Goal: Information Seeking & Learning: Learn about a topic

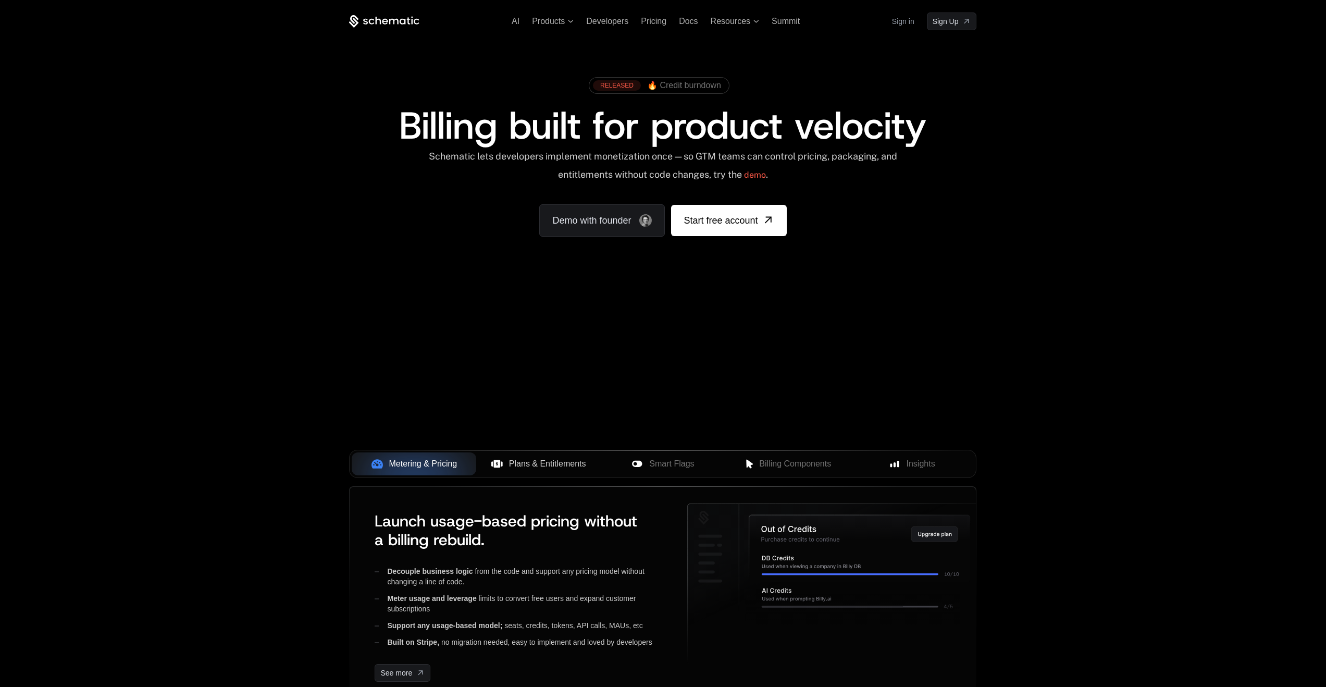
click at [529, 465] on span "Plans & Entitlements" at bounding box center [547, 463] width 77 height 13
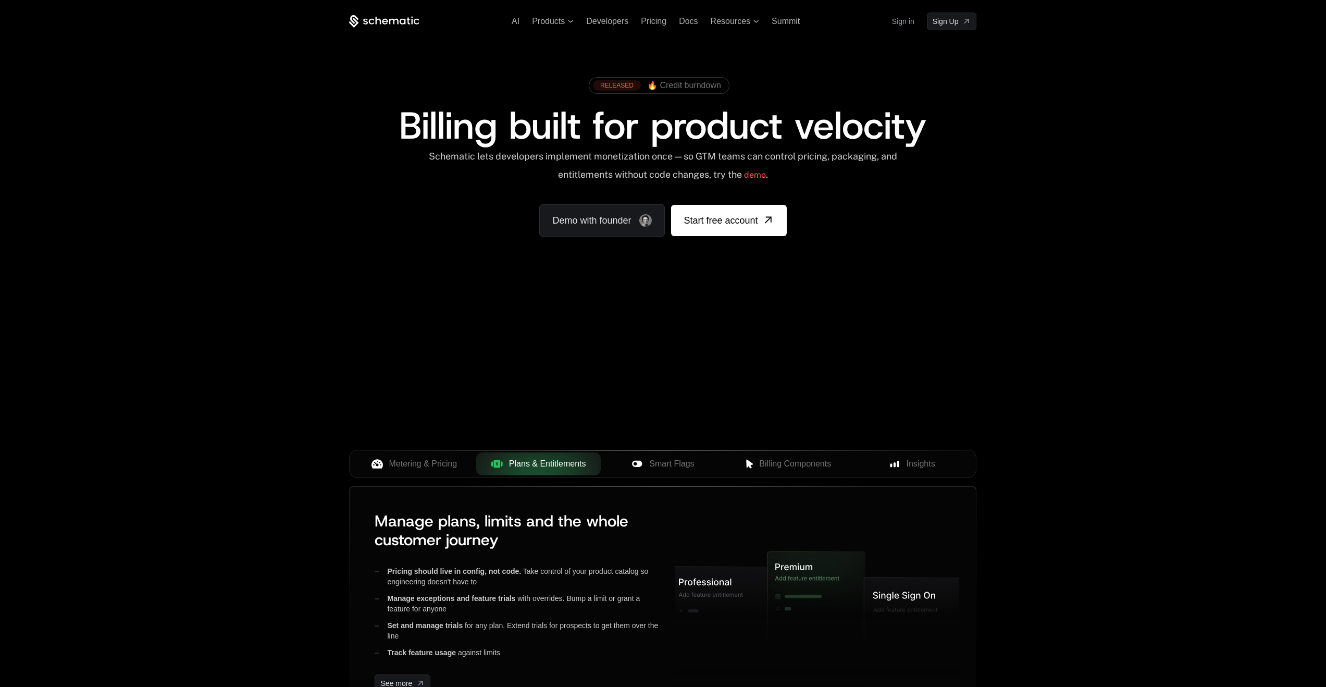
scroll to position [83, 0]
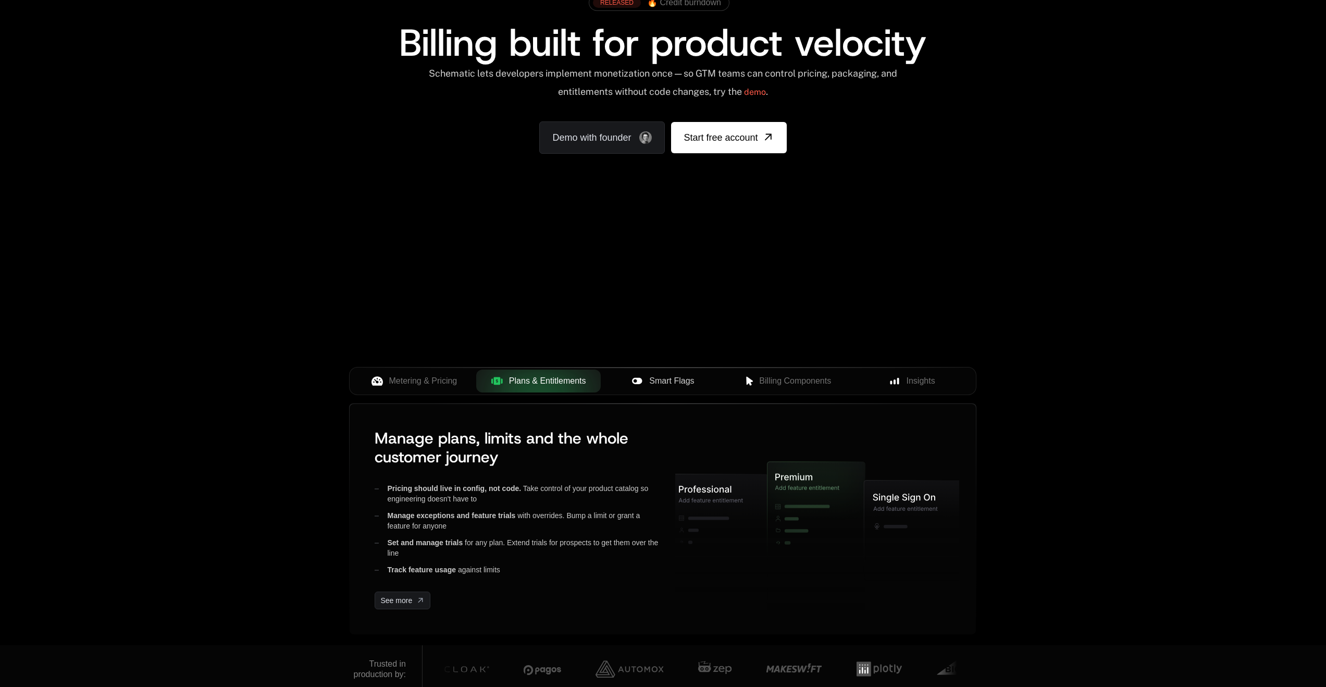
click at [675, 380] on span "Smart Flags" at bounding box center [671, 381] width 45 height 13
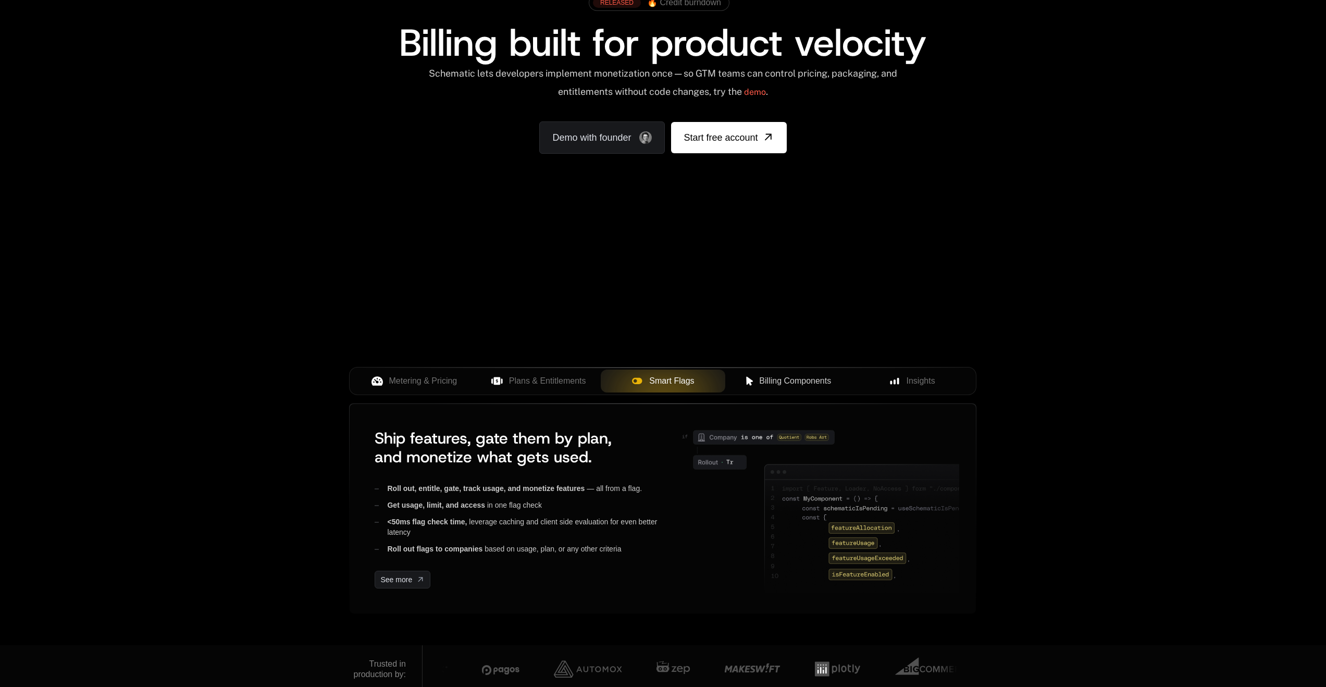
click at [776, 379] on span "Billing Components" at bounding box center [795, 381] width 72 height 13
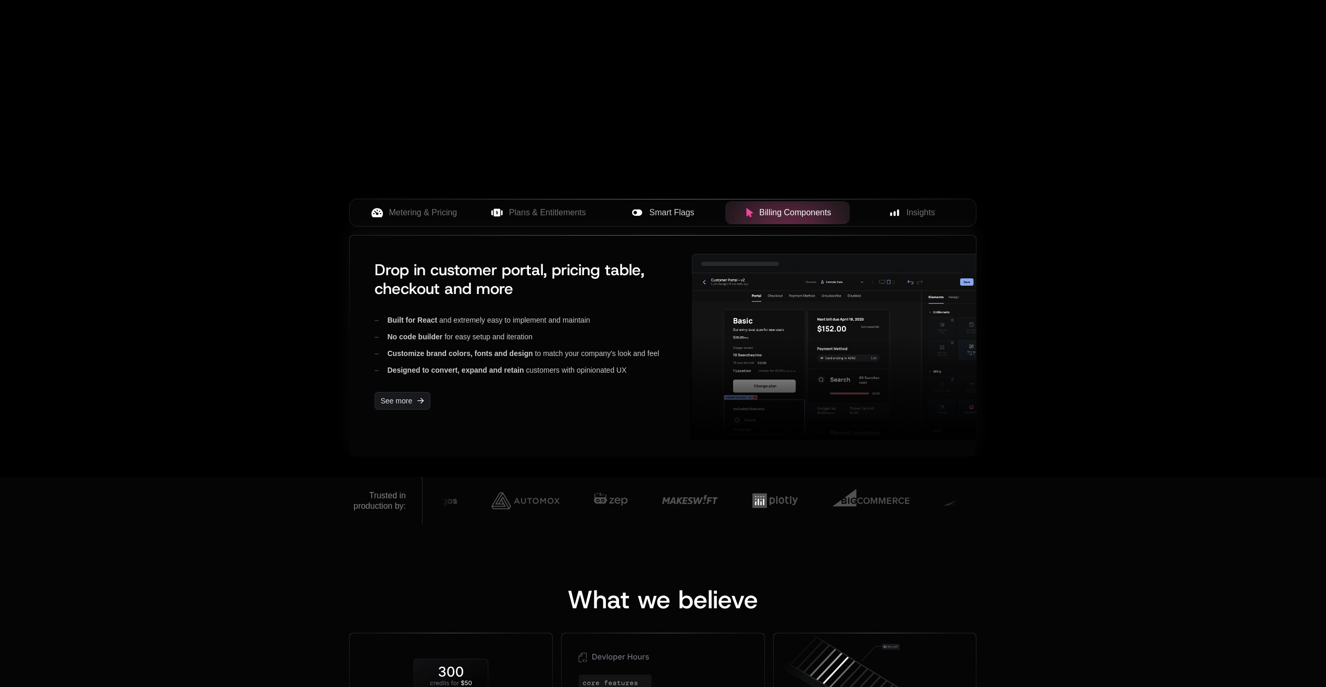
scroll to position [257, 0]
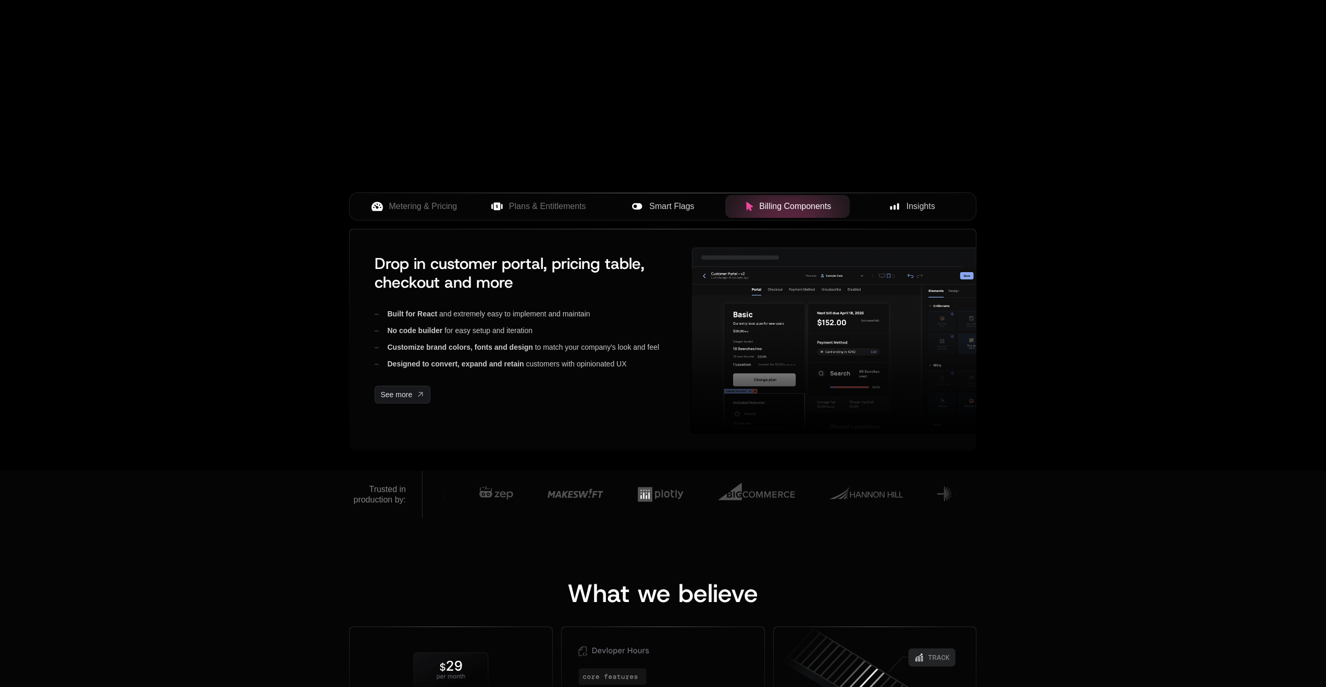
click at [927, 209] on span "Insights" at bounding box center [920, 206] width 29 height 13
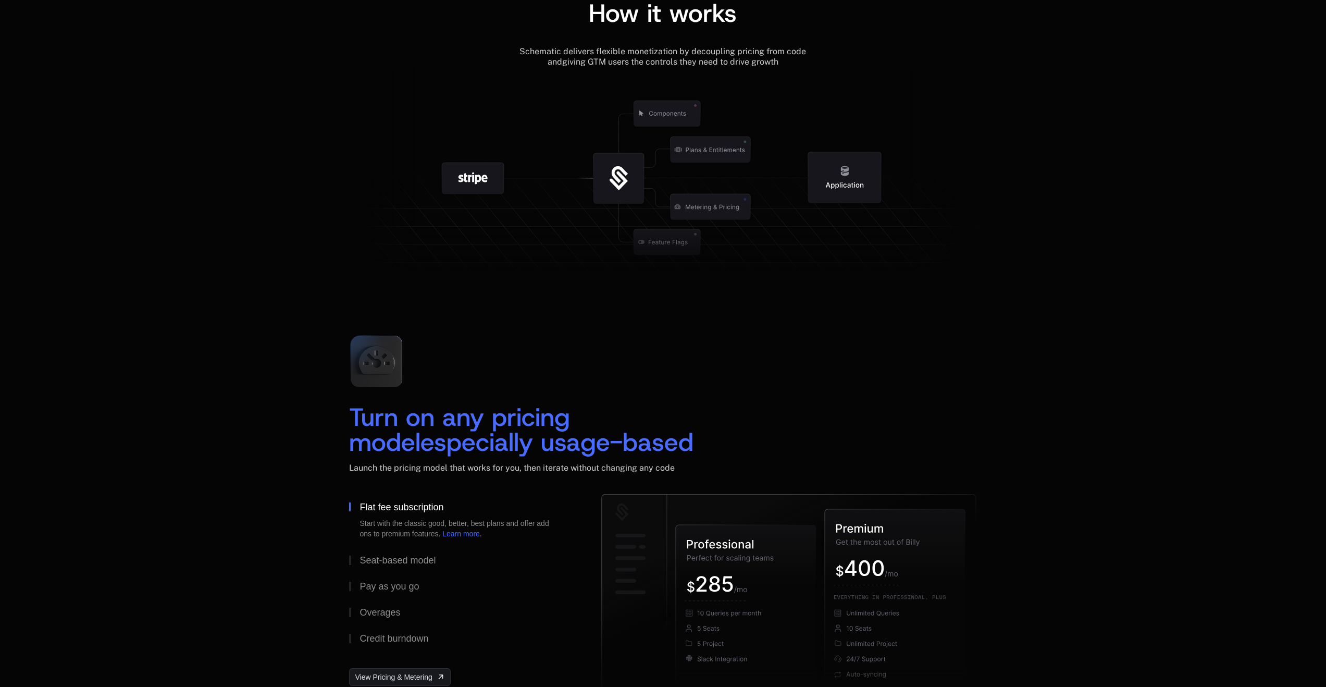
scroll to position [1286, 0]
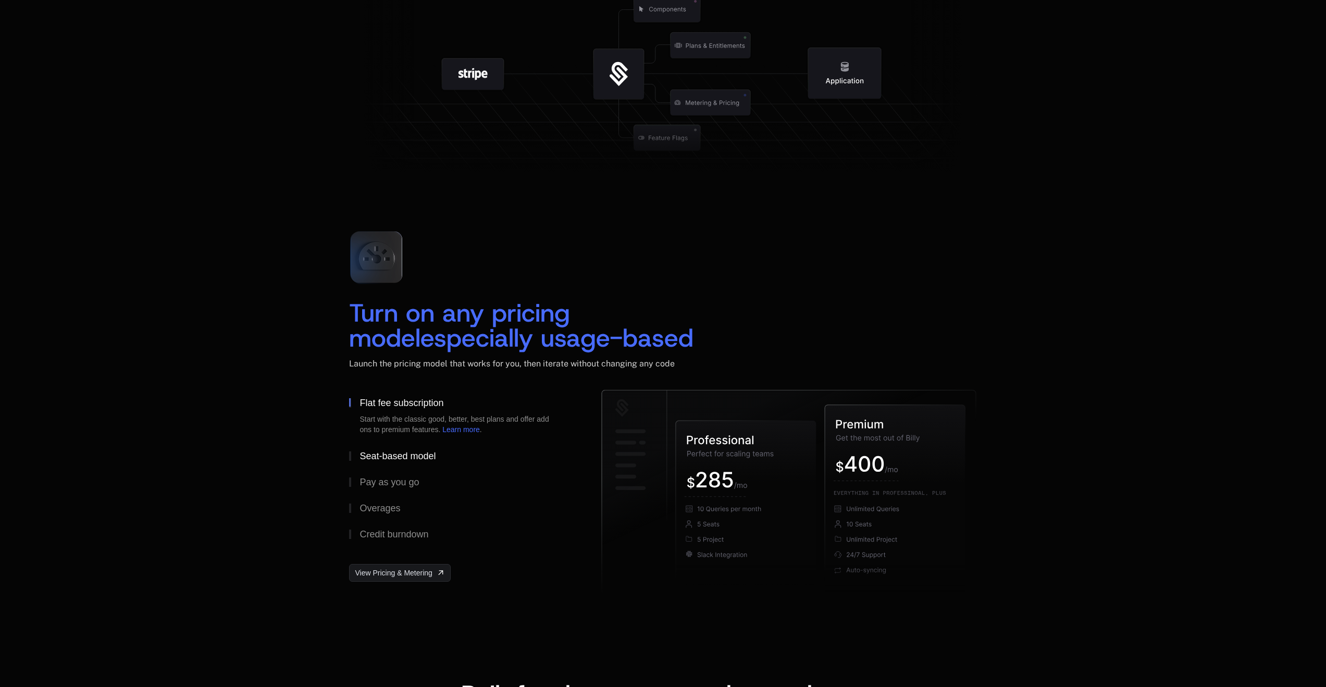
click at [385, 459] on div "Seat-based model" at bounding box center [397, 455] width 76 height 9
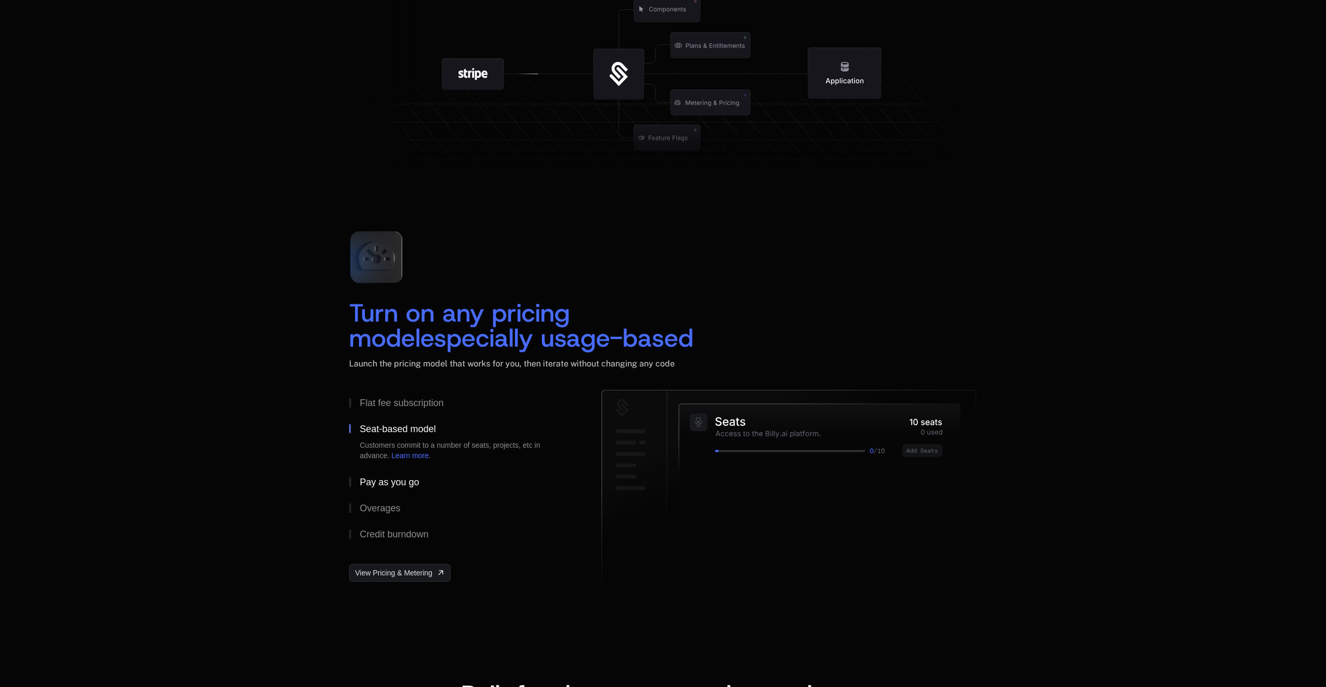
click at [387, 479] on div "Pay as you go" at bounding box center [388, 481] width 59 height 9
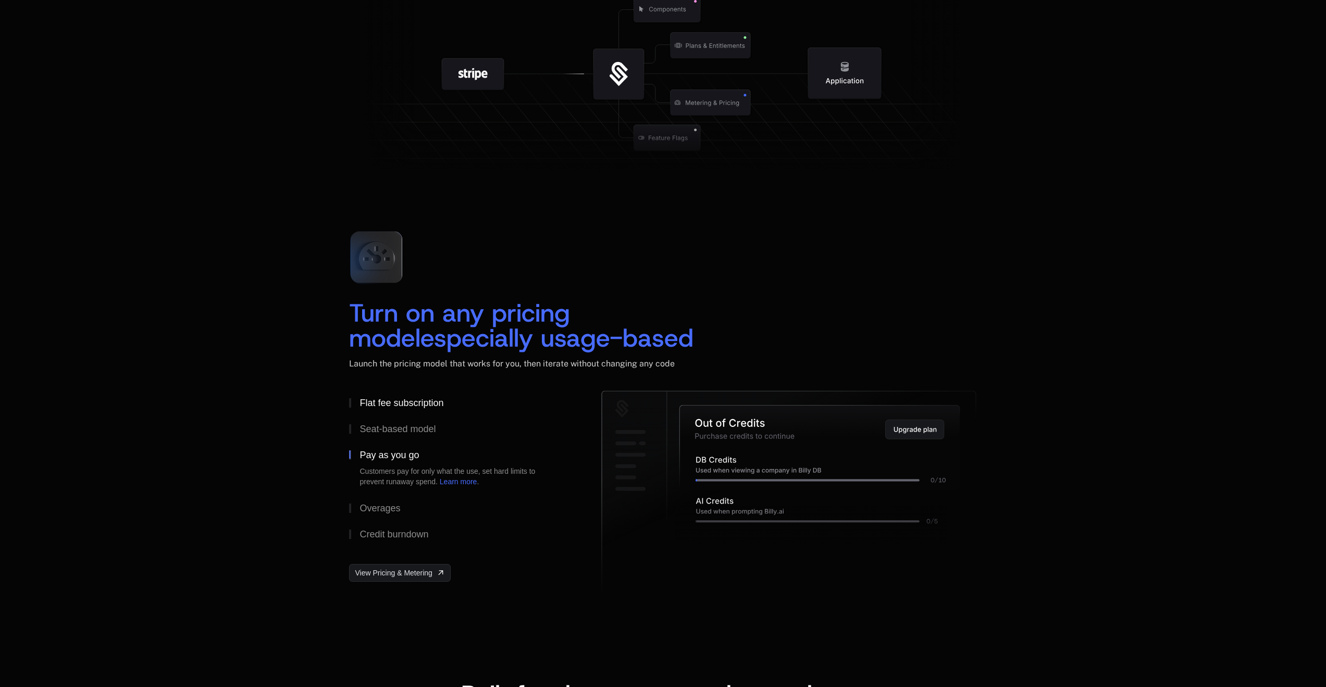
click at [388, 406] on div "Flat fee subscription" at bounding box center [401, 402] width 84 height 9
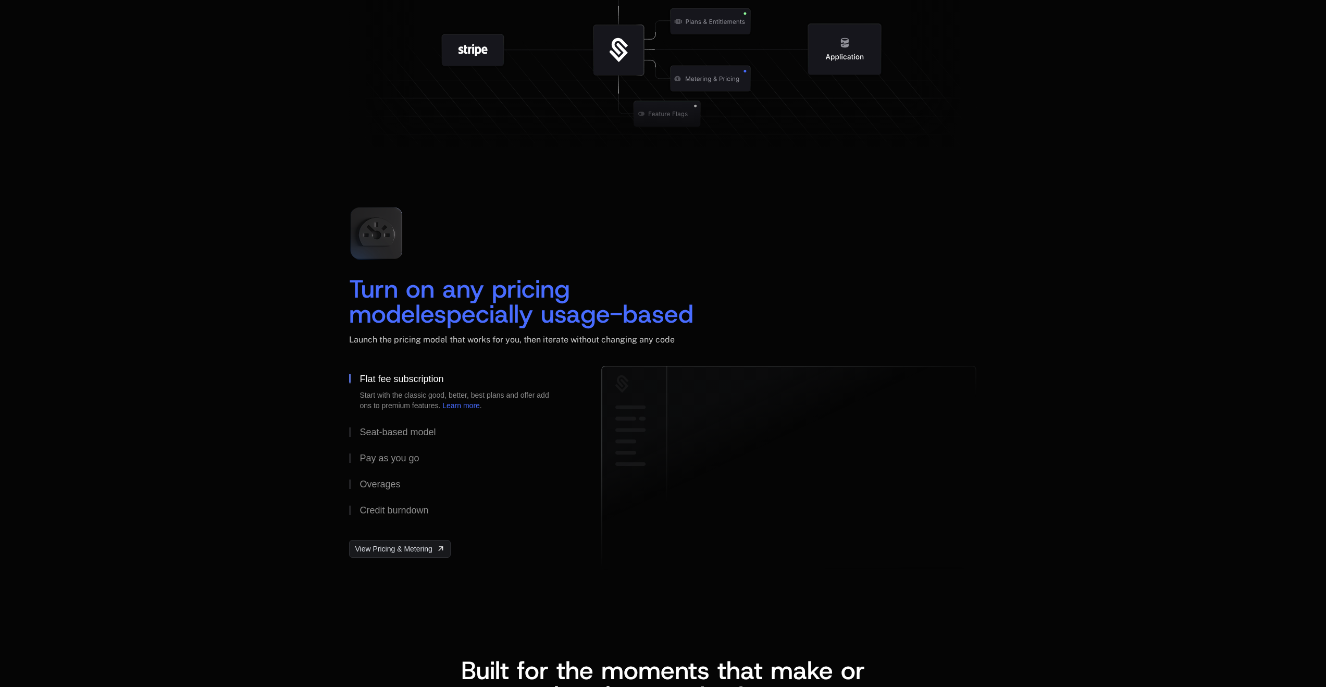
scroll to position [1368, 0]
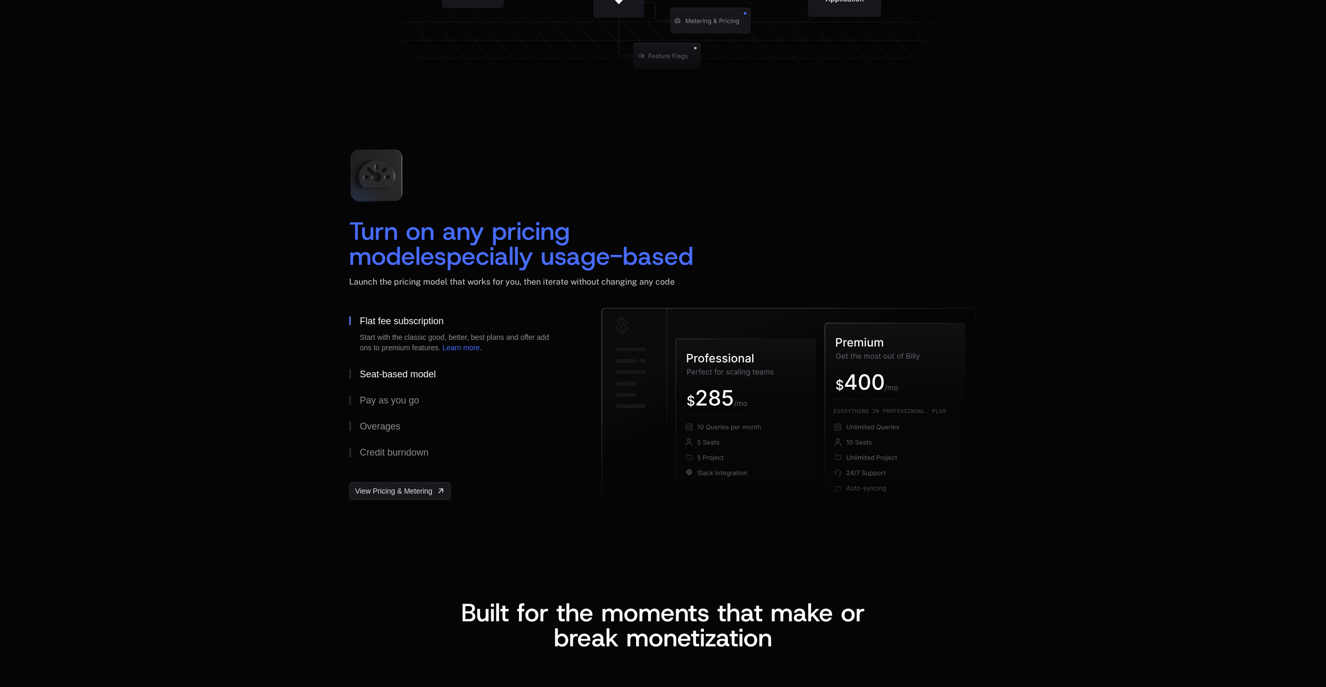
click at [373, 374] on div "Seat-based model" at bounding box center [397, 373] width 76 height 9
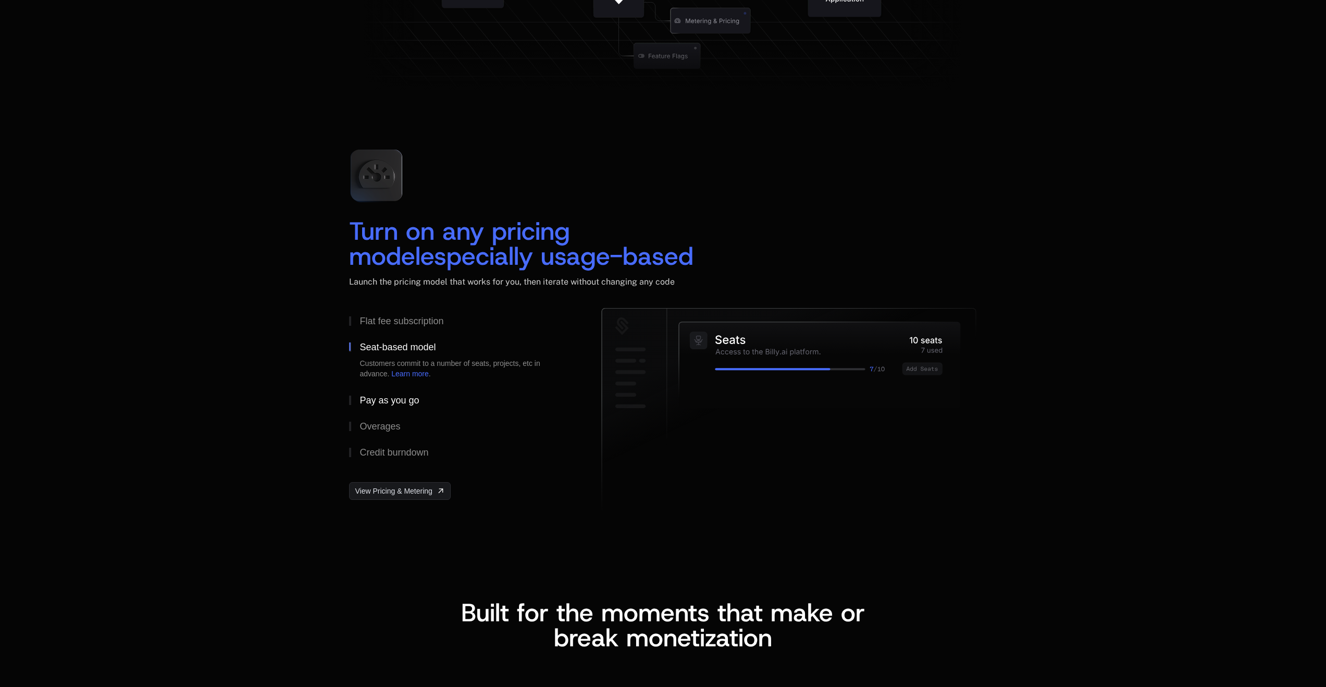
click at [372, 398] on div "Pay as you go" at bounding box center [388, 399] width 59 height 9
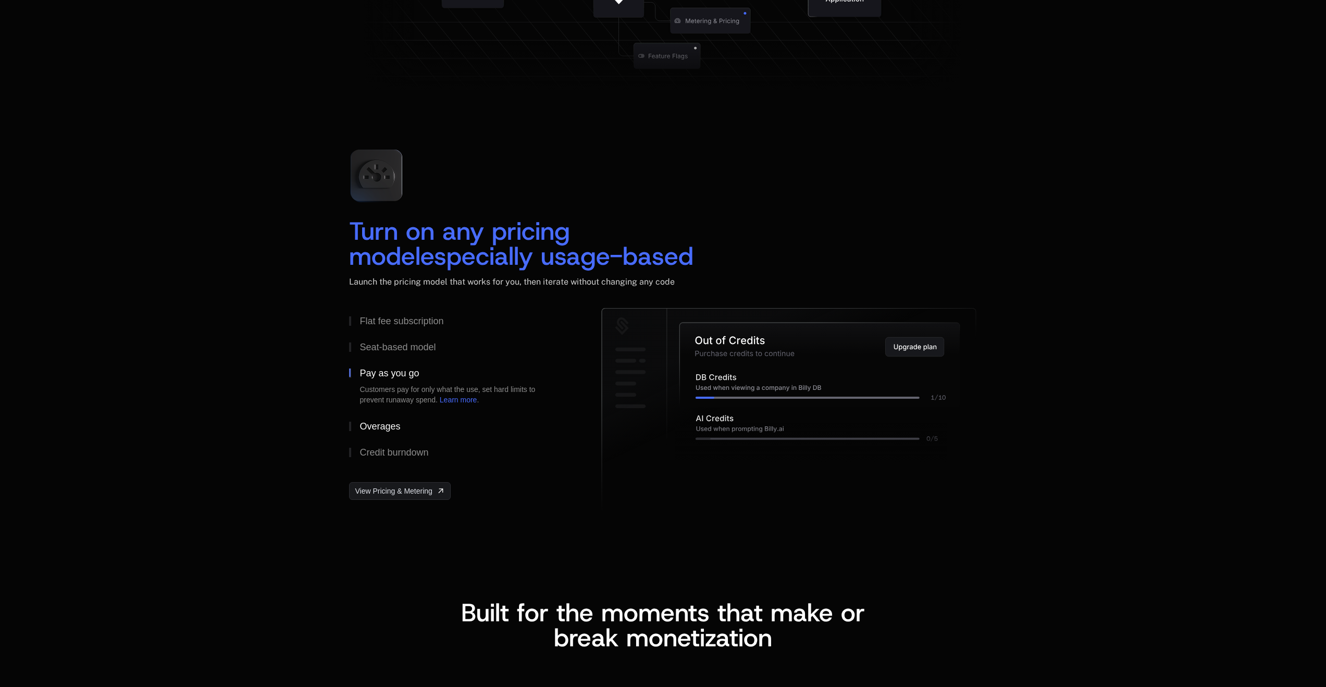
click at [376, 419] on button "Overages" at bounding box center [458, 426] width 219 height 26
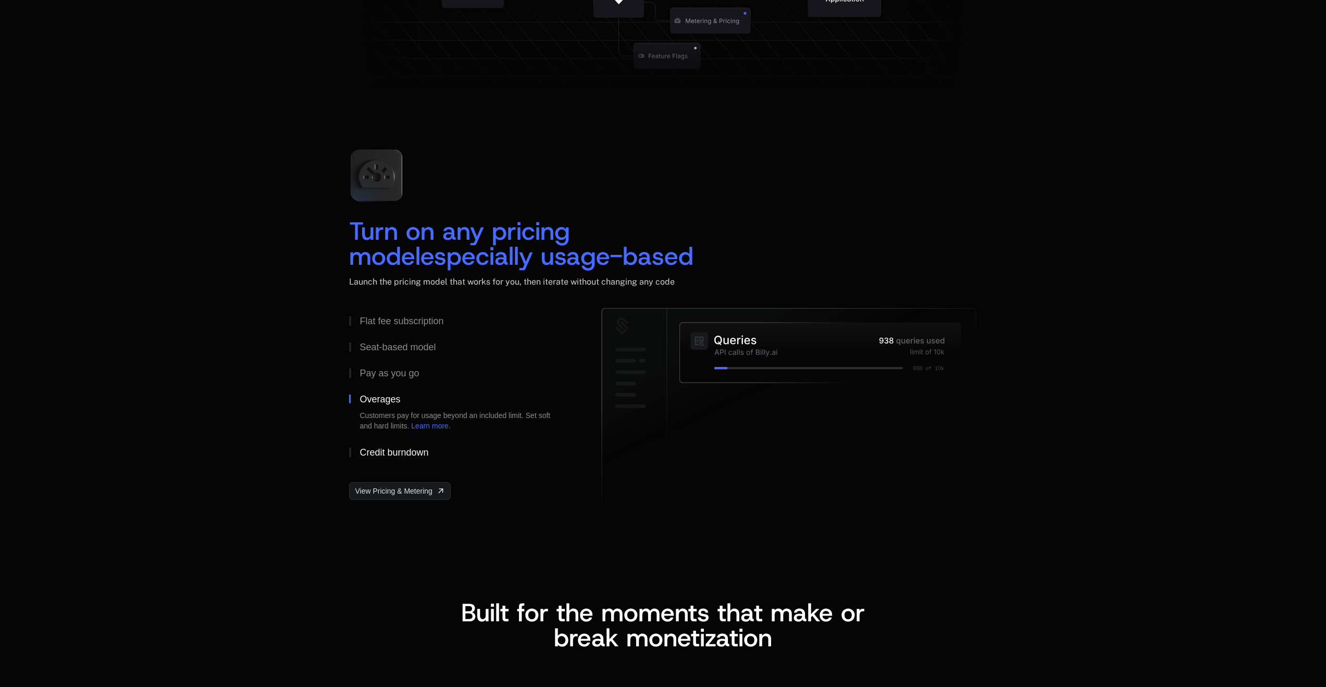
click at [384, 453] on div "Credit burndown" at bounding box center [393, 451] width 69 height 9
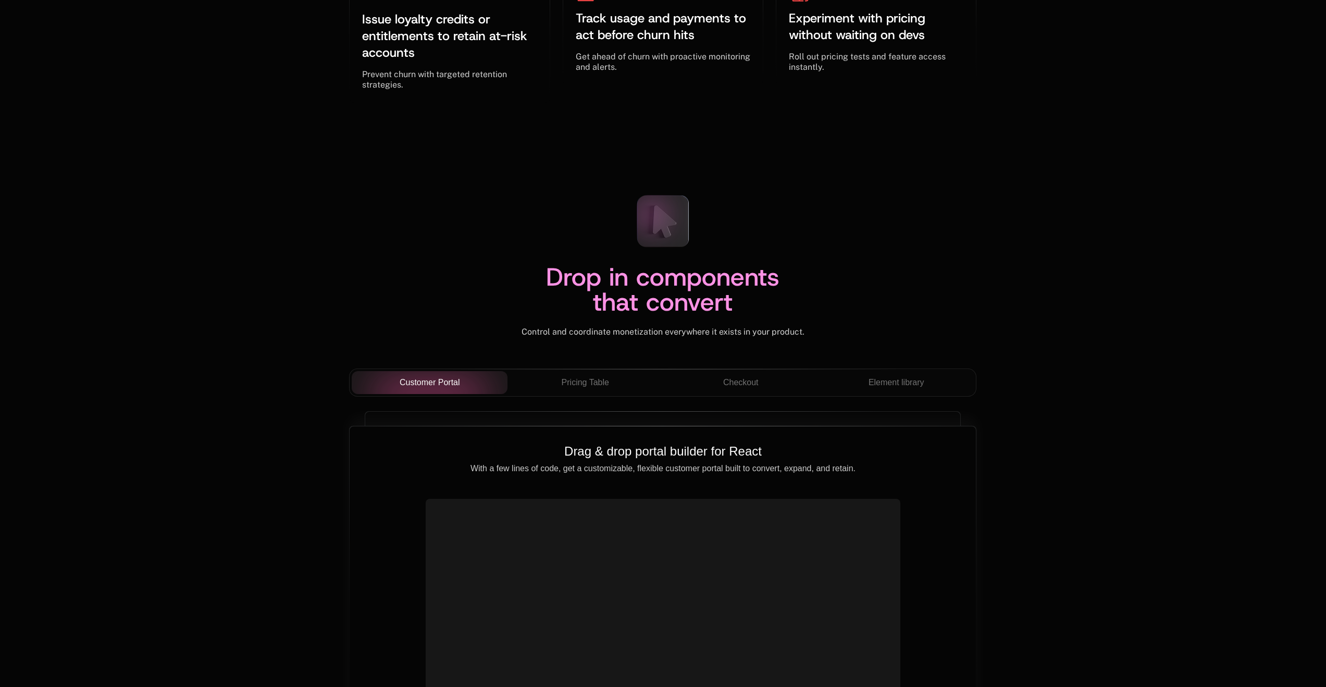
scroll to position [3554, 0]
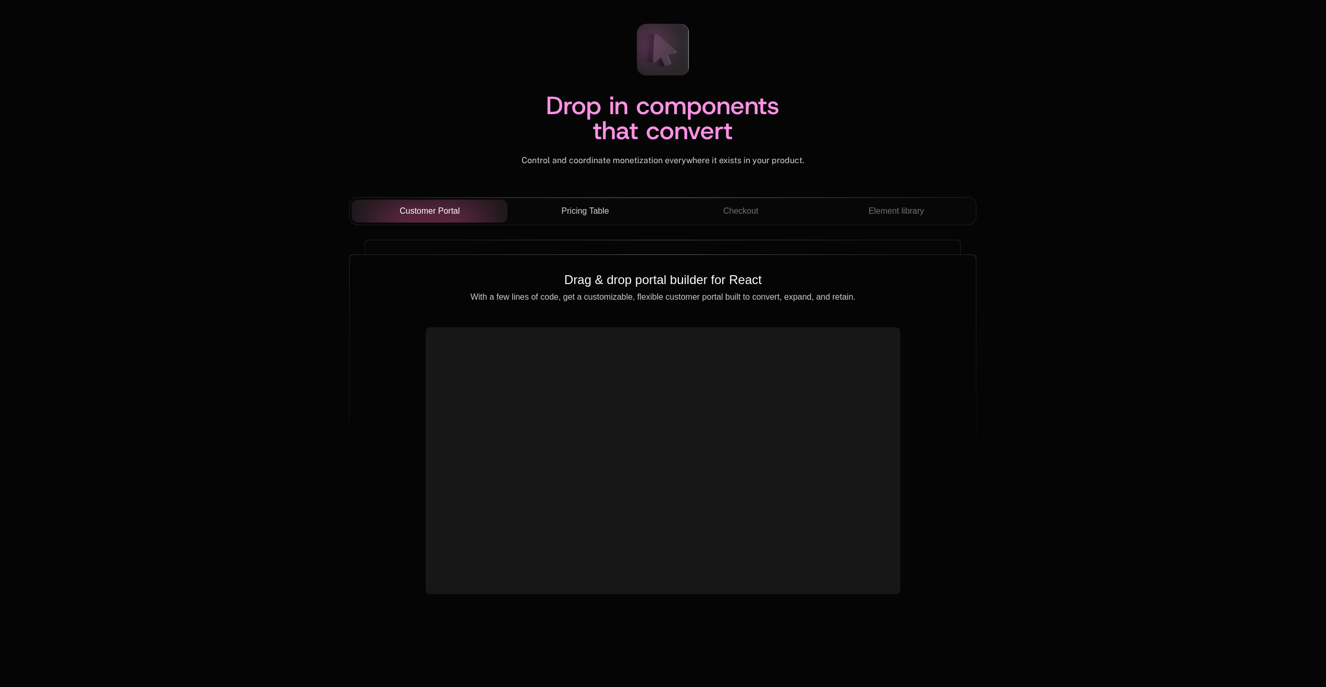
click at [576, 213] on span "Pricing Table" at bounding box center [585, 211] width 47 height 13
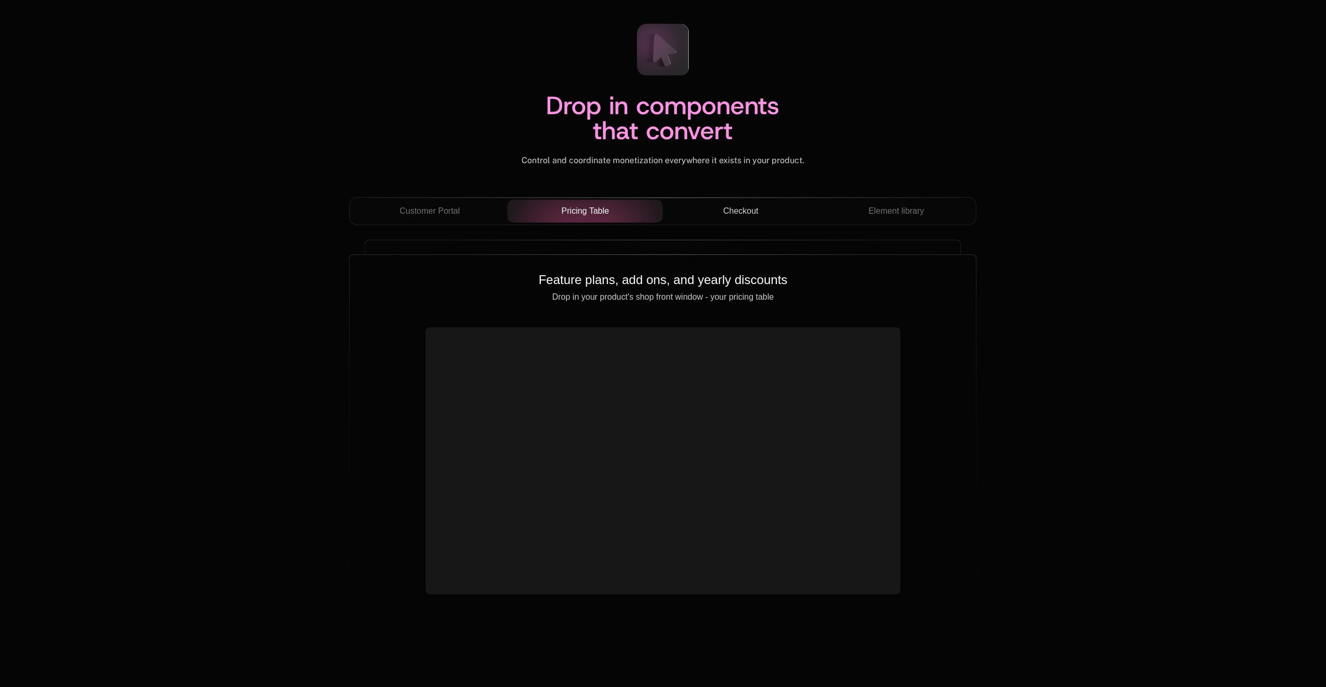
click at [773, 213] on div "Checkout" at bounding box center [740, 211] width 139 height 13
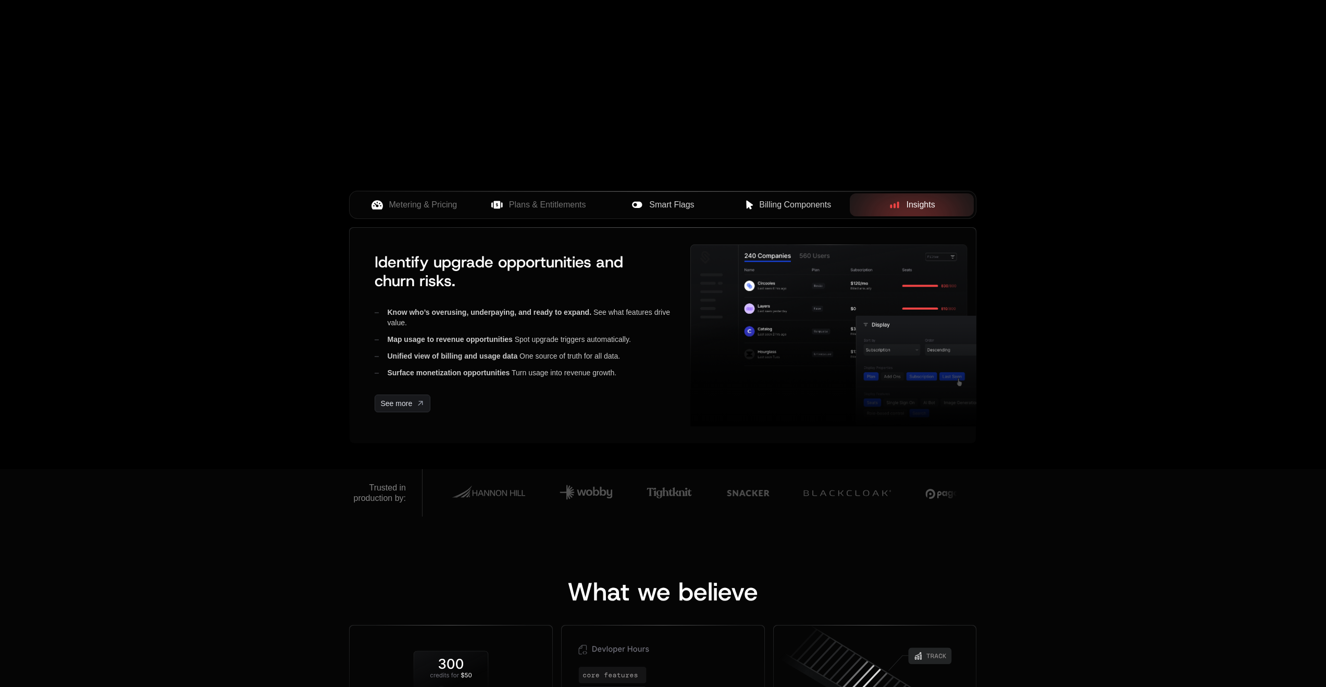
scroll to position [0, 0]
